Goal: Information Seeking & Learning: Understand process/instructions

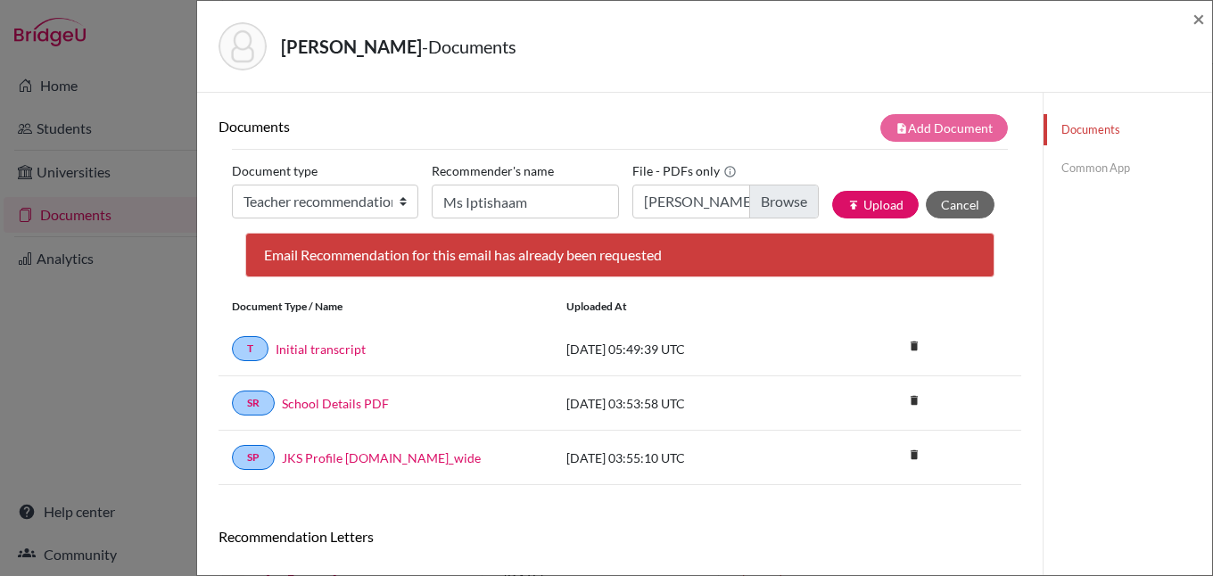
select select "5"
click at [1200, 19] on span "×" at bounding box center [1198, 18] width 12 height 26
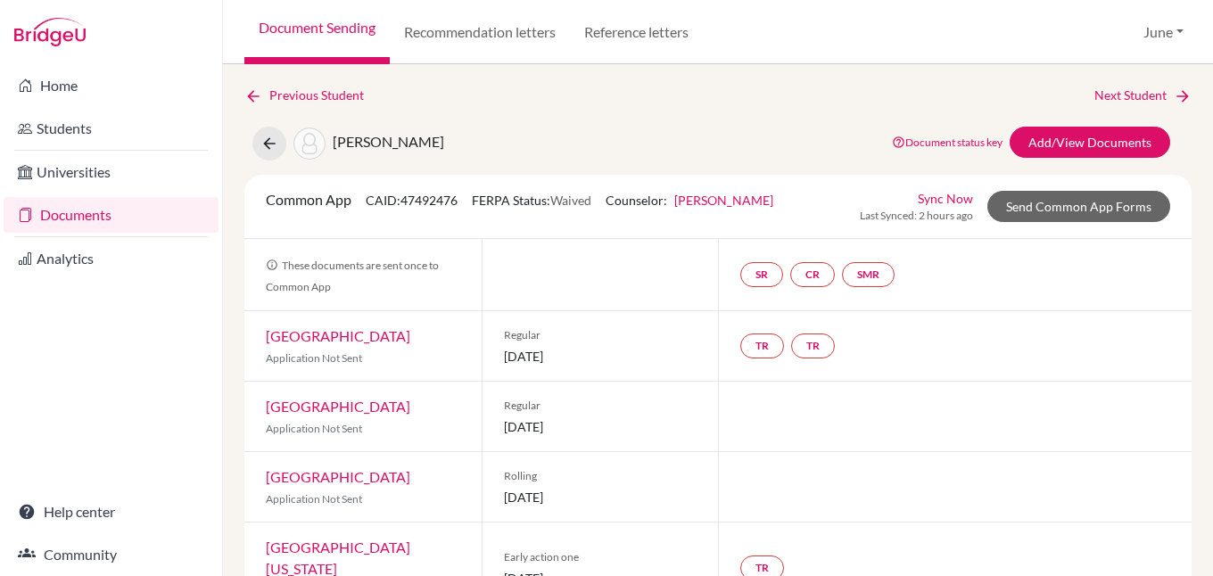
click at [82, 213] on link "Documents" at bounding box center [111, 215] width 215 height 36
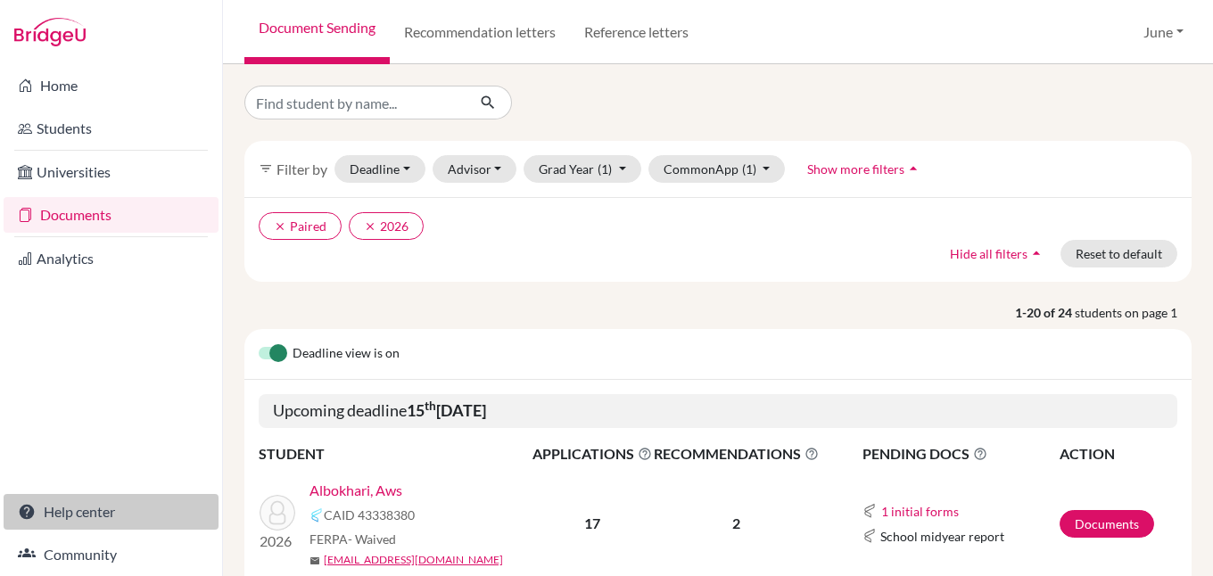
click at [84, 516] on link "Help center" at bounding box center [111, 512] width 215 height 36
